Goal: Transaction & Acquisition: Purchase product/service

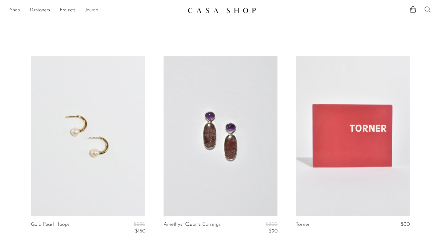
click at [426, 11] on icon at bounding box center [428, 9] width 6 height 6
click at [344, 30] on icon at bounding box center [341, 30] width 7 height 7
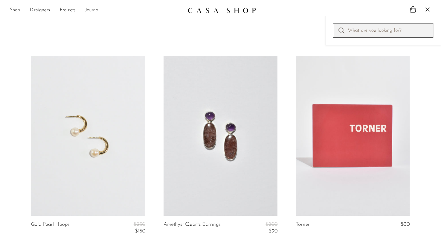
click at [357, 29] on input "Perform a search" at bounding box center [383, 30] width 101 height 15
paste input "Gold Ribbed Statement Ring"
type input "Gold Ribbed Statement Ring"
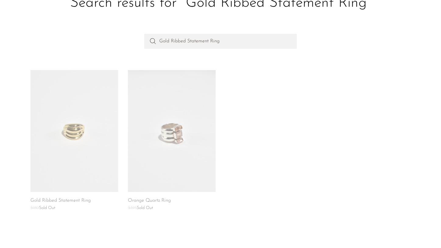
scroll to position [65, 0]
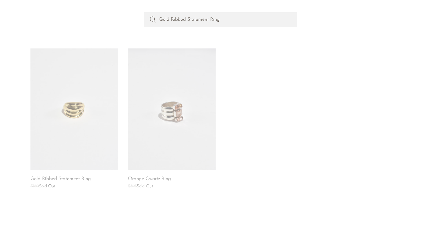
click at [86, 110] on link at bounding box center [74, 109] width 88 height 122
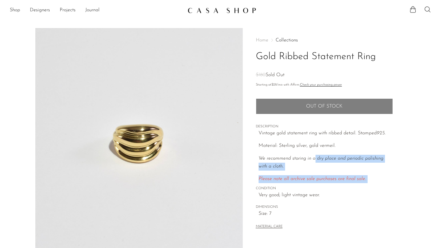
drag, startPoint x: 315, startPoint y: 155, endPoint x: 323, endPoint y: 189, distance: 34.7
click at [323, 189] on div "Home Collections Gold Ribbed Statement Ring $180 Sold Out Starting at $28 /mo w…" at bounding box center [324, 134] width 137 height 212
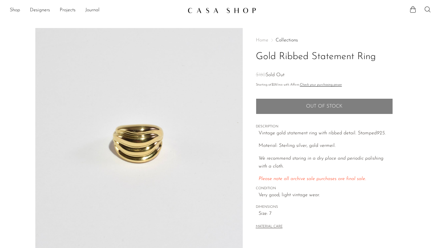
click at [325, 191] on span "Very good; light vintage wear." at bounding box center [326, 195] width 134 height 8
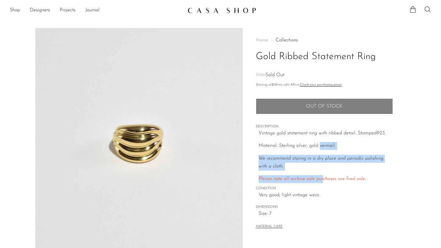
drag, startPoint x: 320, startPoint y: 149, endPoint x: 321, endPoint y: 177, distance: 28.1
click at [321, 177] on div "Vintage gold statement ring with ribbed detail. Stamped 925. Material: Sterling…" at bounding box center [326, 156] width 134 height 54
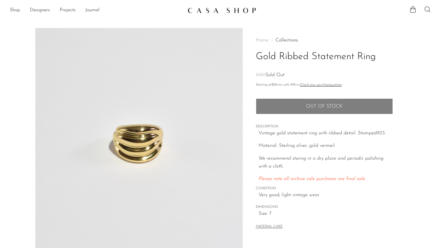
click at [324, 184] on div "Home Collections Gold Ribbed Statement Ring $180 Sold Out Starting at $28 /mo w…" at bounding box center [324, 134] width 137 height 212
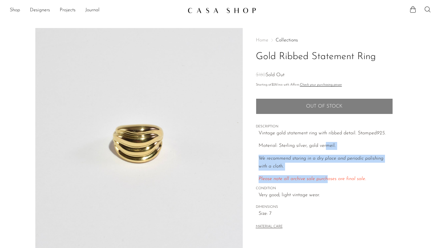
drag, startPoint x: 325, startPoint y: 148, endPoint x: 326, endPoint y: 177, distance: 29.0
click at [326, 177] on div "Vintage gold statement ring with ribbed detail. Stamped 925. Material: Sterling…" at bounding box center [326, 156] width 134 height 54
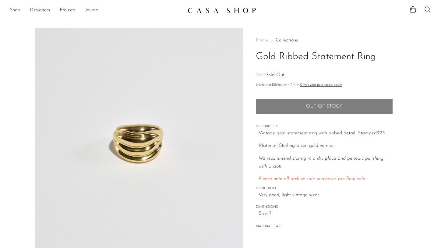
click at [328, 186] on span "CONDITION" at bounding box center [324, 188] width 137 height 5
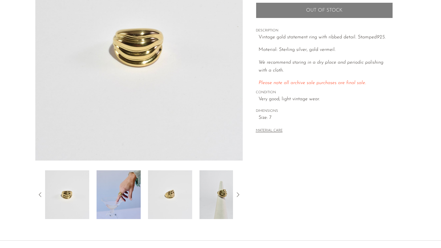
scroll to position [104, 0]
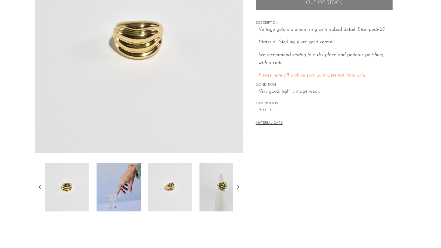
click at [241, 186] on icon at bounding box center [237, 186] width 7 height 7
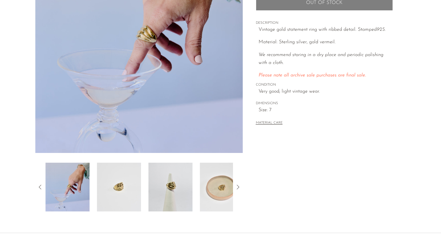
click at [241, 186] on icon at bounding box center [237, 186] width 7 height 7
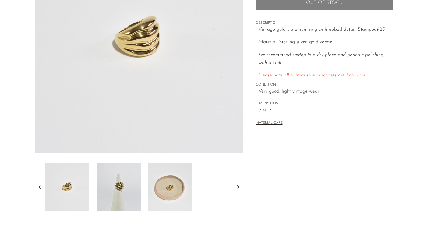
click at [177, 187] on img at bounding box center [170, 187] width 44 height 49
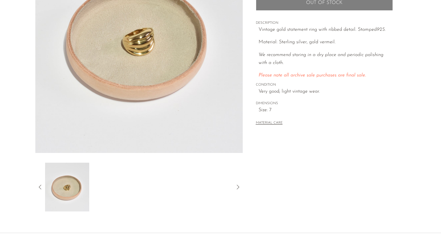
click at [41, 185] on icon at bounding box center [40, 187] width 2 height 5
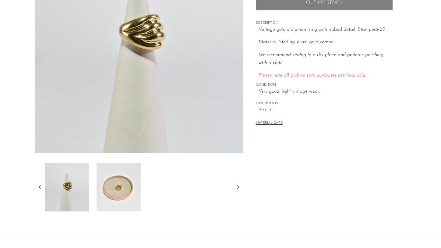
click at [77, 186] on img at bounding box center [67, 187] width 44 height 49
click at [39, 186] on icon at bounding box center [40, 187] width 2 height 5
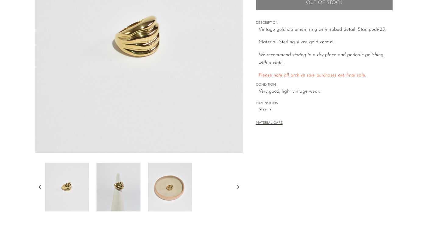
click at [74, 189] on img at bounding box center [67, 187] width 44 height 49
click at [41, 186] on icon at bounding box center [40, 186] width 7 height 7
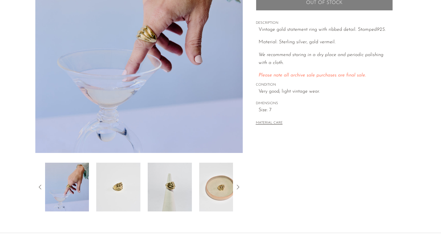
click at [69, 187] on img at bounding box center [67, 187] width 44 height 49
click at [40, 186] on icon at bounding box center [40, 186] width 7 height 7
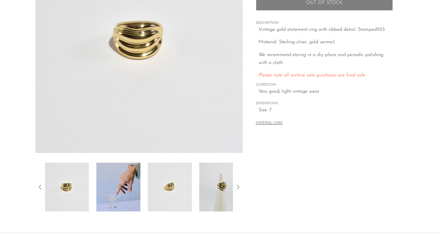
click at [73, 190] on img at bounding box center [67, 187] width 44 height 49
click at [41, 188] on icon at bounding box center [40, 186] width 7 height 7
click at [40, 186] on icon at bounding box center [40, 187] width 2 height 5
click at [69, 186] on img at bounding box center [67, 187] width 44 height 49
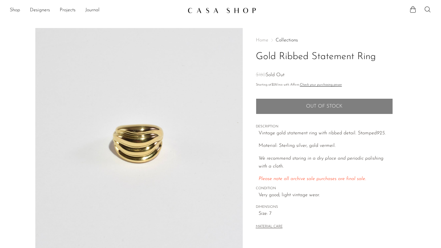
click at [218, 7] on img at bounding box center [222, 10] width 69 height 6
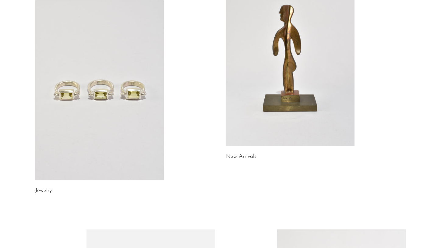
scroll to position [99, 0]
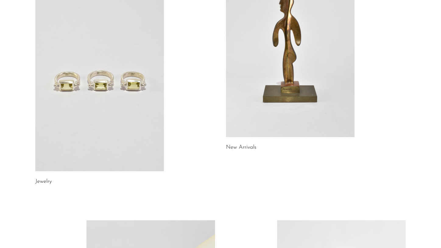
click at [140, 125] on link at bounding box center [99, 81] width 129 height 180
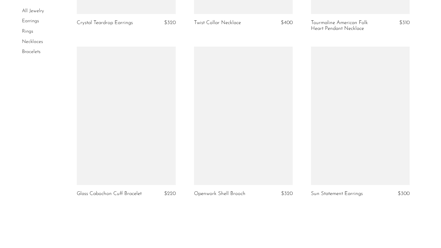
scroll to position [1876, 0]
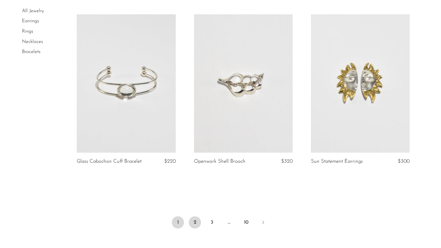
click at [193, 219] on link "2" at bounding box center [195, 222] width 12 height 12
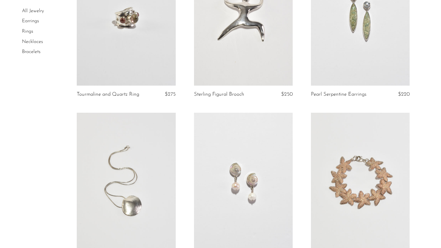
scroll to position [937, 0]
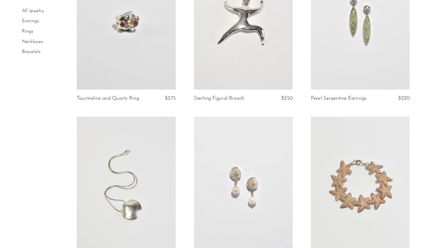
click at [374, 42] on link at bounding box center [360, 20] width 99 height 138
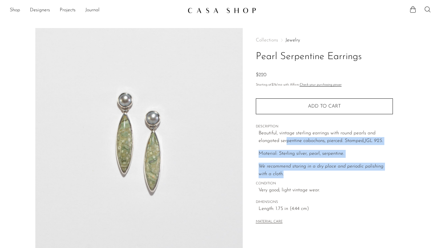
drag, startPoint x: 287, startPoint y: 138, endPoint x: 297, endPoint y: 176, distance: 39.0
click at [295, 174] on div "Beautiful, vintage sterling earrings with round pearls and elongated serpentine…" at bounding box center [326, 153] width 134 height 49
click at [297, 176] on p "We recommend storing in a dry place and periodic polishing with a cloth." at bounding box center [326, 171] width 134 height 16
drag, startPoint x: 285, startPoint y: 145, endPoint x: 294, endPoint y: 182, distance: 38.2
click at [293, 180] on div "Collections Jewelry Pearl Serpentine Earrings $220 Starting at $76 /mo with Aff…" at bounding box center [324, 131] width 137 height 207
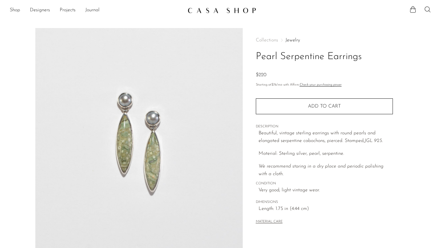
click at [294, 182] on span "CONDITION" at bounding box center [324, 183] width 137 height 5
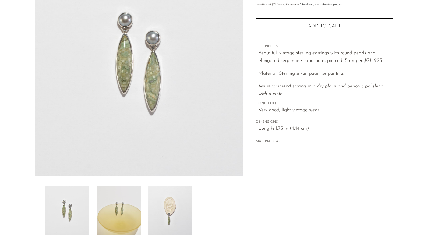
scroll to position [138, 0]
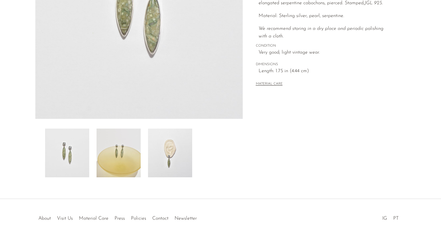
click at [175, 154] on img at bounding box center [170, 153] width 44 height 49
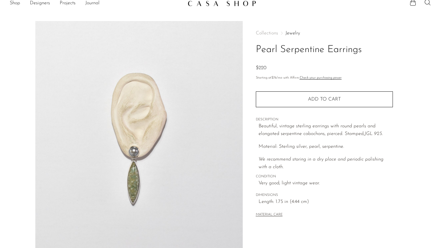
scroll to position [0, 0]
